Goal: Check status: Check status

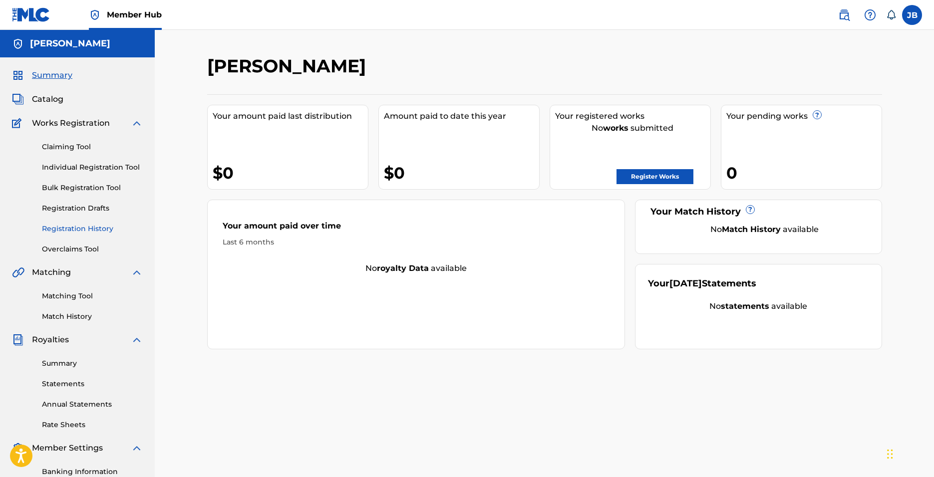
click at [108, 229] on link "Registration History" at bounding box center [92, 229] width 101 height 10
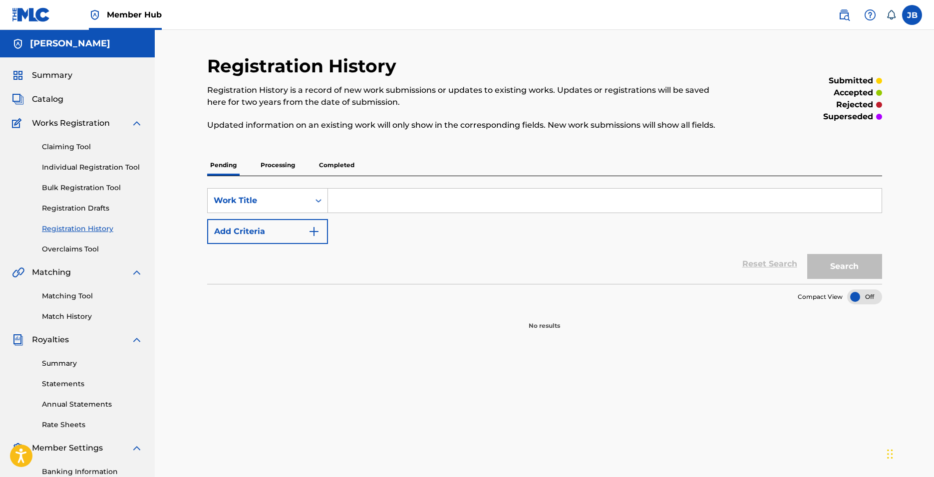
click at [318, 164] on p "Completed" at bounding box center [336, 165] width 41 height 21
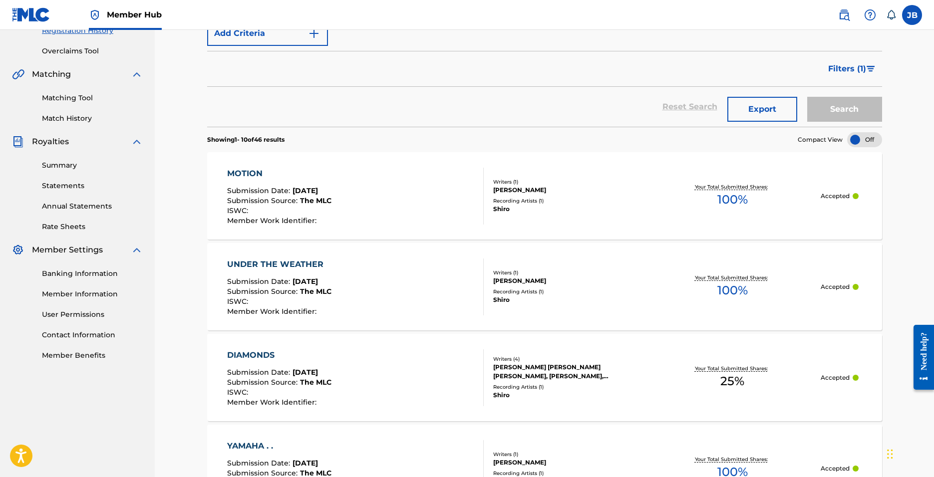
scroll to position [200, 0]
click at [367, 183] on div "MOTION Submission Date : [DATE] Submission Source : The MLC ISWC : Member Work …" at bounding box center [355, 194] width 257 height 57
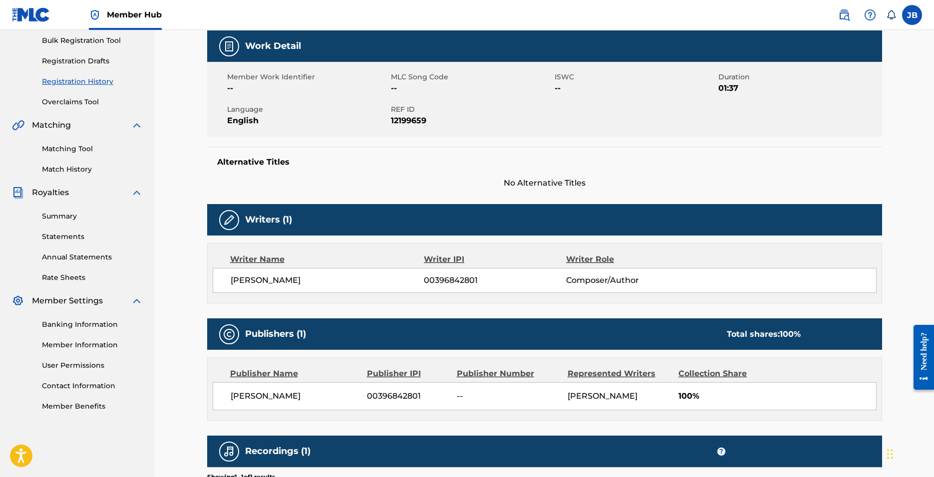
scroll to position [150, 0]
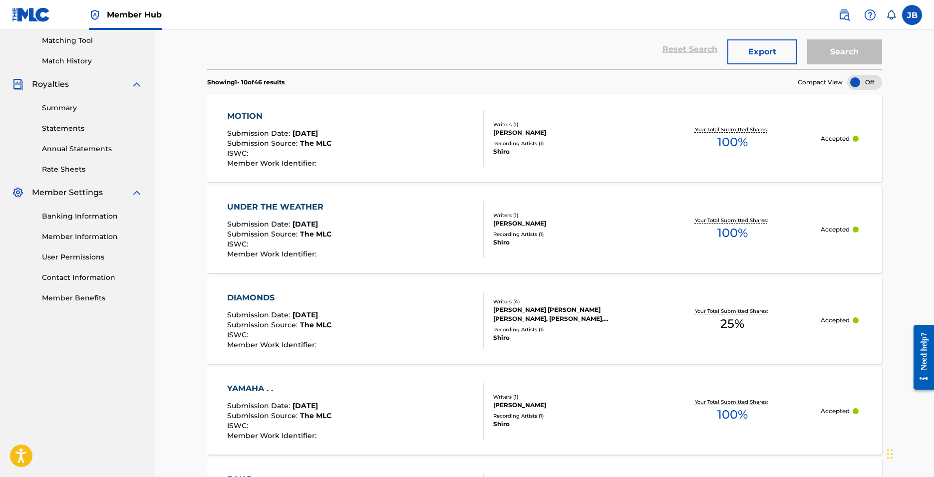
scroll to position [250, 0]
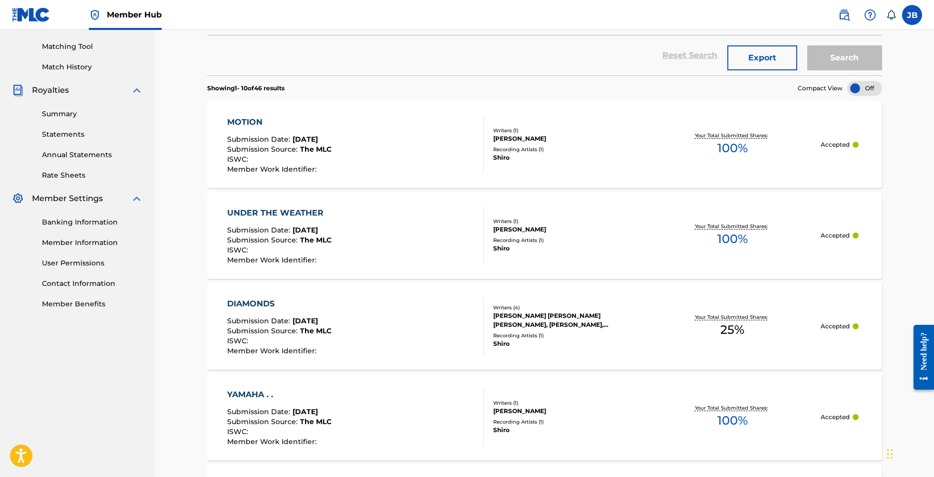
click at [359, 140] on div "MOTION Submission Date : [DATE] Submission Source : The MLC ISWC : Member Work …" at bounding box center [355, 144] width 257 height 57
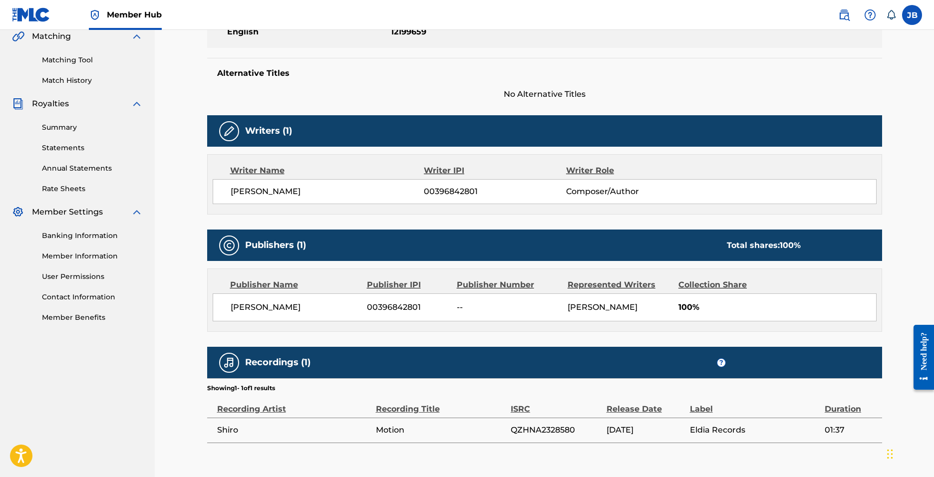
scroll to position [240, 0]
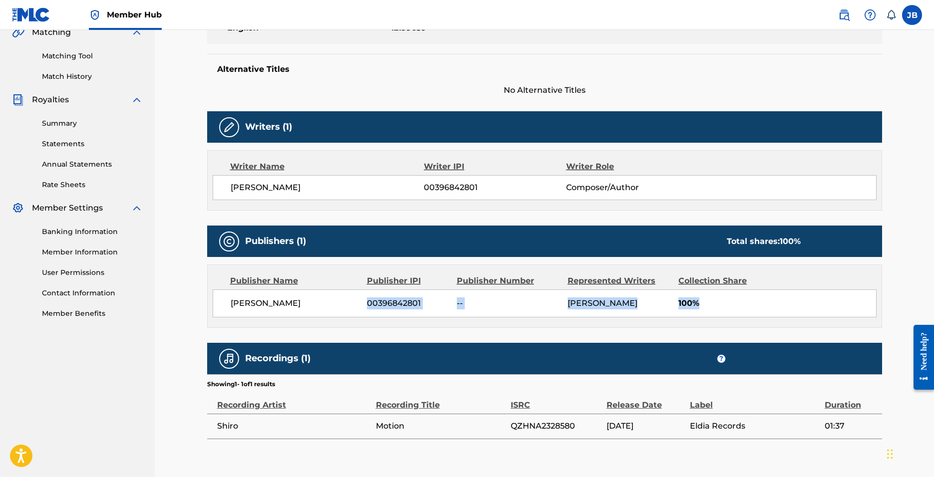
drag, startPoint x: 365, startPoint y: 304, endPoint x: 705, endPoint y: 305, distance: 339.9
click at [705, 305] on div "[PERSON_NAME] 00396842801 -- [PERSON_NAME] 100%" at bounding box center [545, 303] width 664 height 28
click at [709, 303] on span "100%" at bounding box center [777, 303] width 198 height 12
drag, startPoint x: 712, startPoint y: 298, endPoint x: 655, endPoint y: 297, distance: 56.9
click at [655, 297] on div "[PERSON_NAME] 00396842801 -- [PERSON_NAME] 100%" at bounding box center [545, 303] width 664 height 28
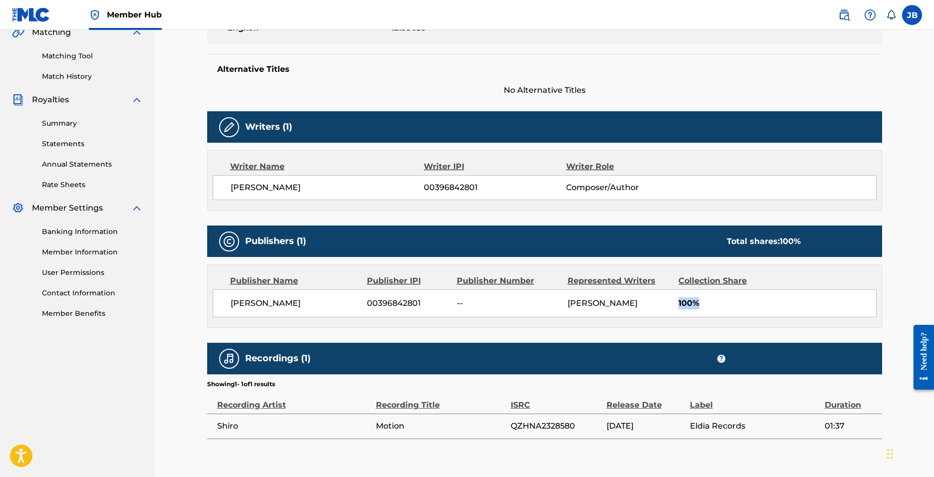
click at [677, 301] on div "[PERSON_NAME] 00396842801 -- [PERSON_NAME] 100%" at bounding box center [545, 303] width 664 height 28
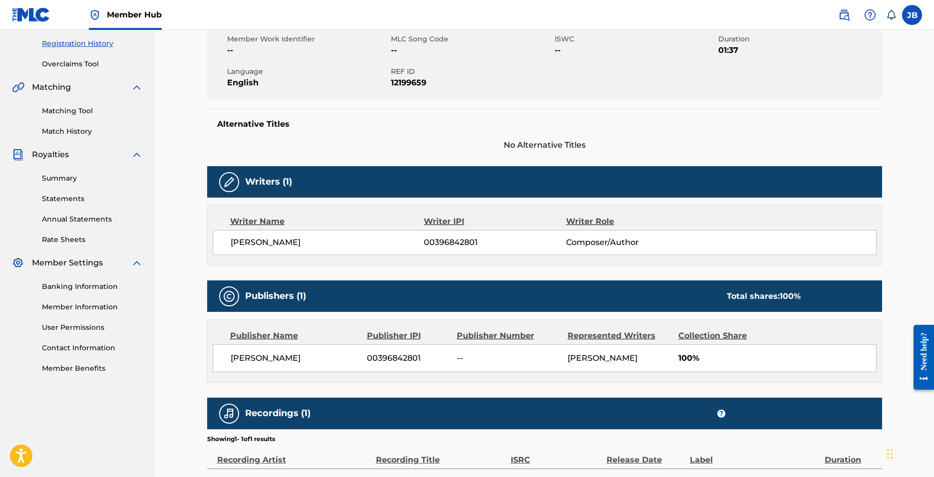
scroll to position [190, 0]
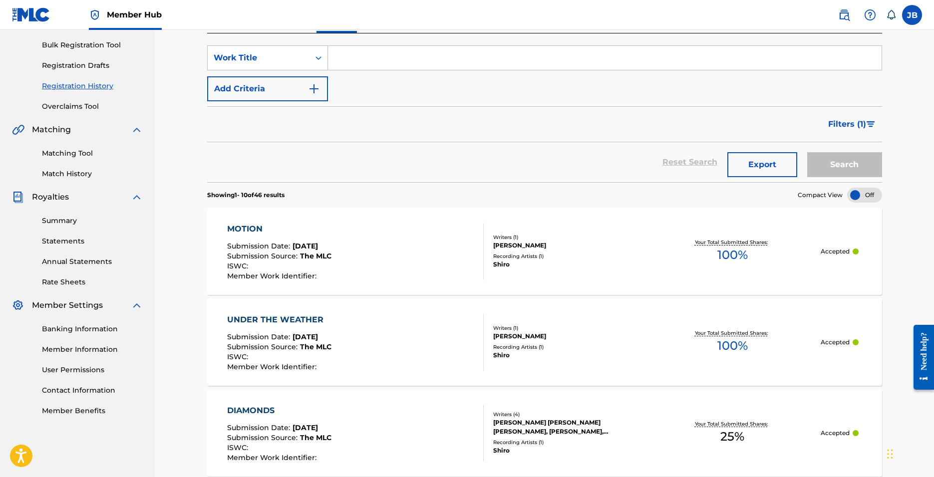
scroll to position [140, 0]
